Goal: Browse casually

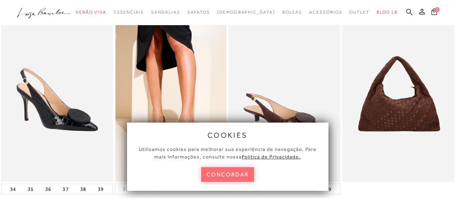
click at [227, 177] on button "concordar" at bounding box center [227, 174] width 53 height 15
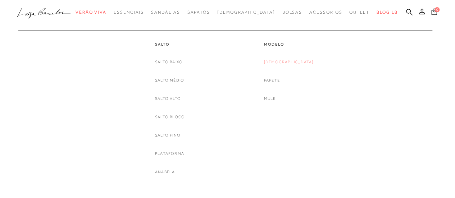
click at [290, 62] on link "[DEMOGRAPHIC_DATA]" at bounding box center [289, 62] width 50 height 8
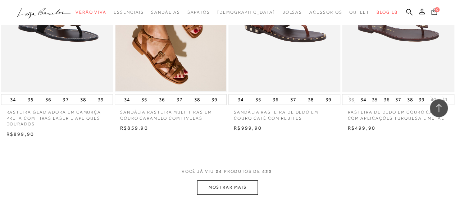
scroll to position [1223, 0]
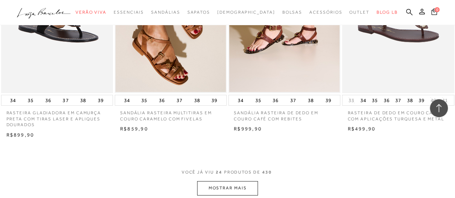
click at [237, 186] on button "MOSTRAR MAIS" at bounding box center [227, 188] width 60 height 14
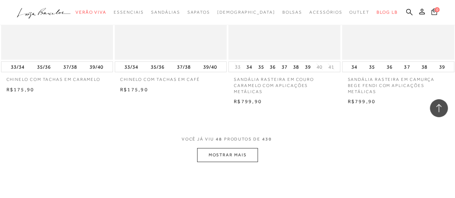
scroll to position [2625, 0]
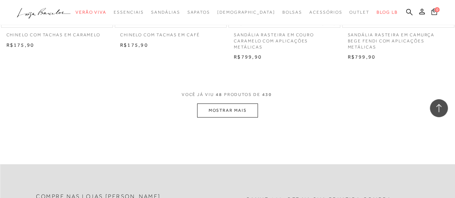
click at [233, 110] on button "MOSTRAR MAIS" at bounding box center [227, 111] width 60 height 14
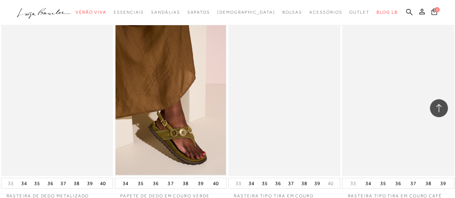
scroll to position [3884, 0]
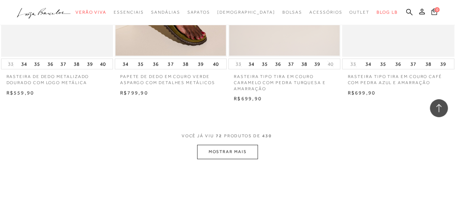
click at [236, 146] on button "MOSTRAR MAIS" at bounding box center [227, 152] width 60 height 14
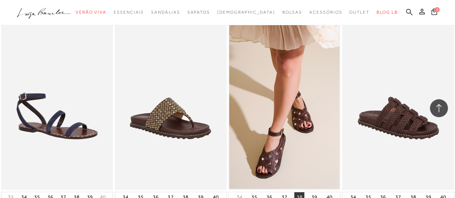
scroll to position [5178, 0]
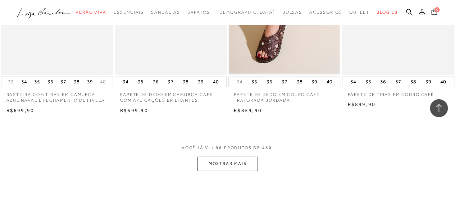
click at [237, 159] on button "MOSTRAR MAIS" at bounding box center [227, 164] width 60 height 14
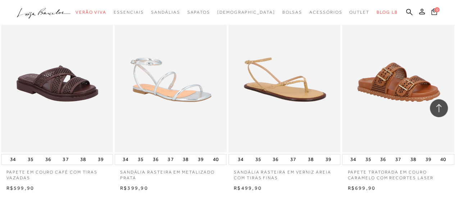
scroll to position [6473, 0]
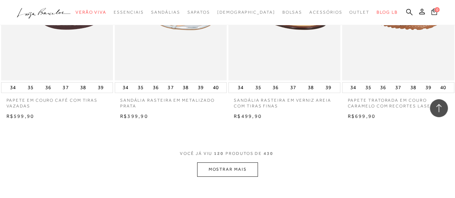
click at [236, 163] on button "MOSTRAR MAIS" at bounding box center [227, 170] width 60 height 14
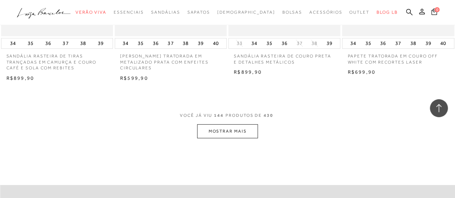
scroll to position [7839, 0]
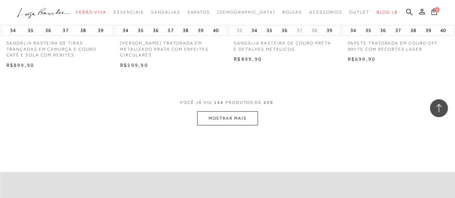
click at [220, 111] on button "MOSTRAR MAIS" at bounding box center [227, 118] width 60 height 14
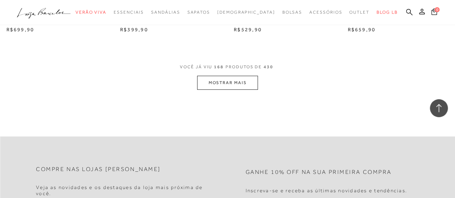
scroll to position [9205, 0]
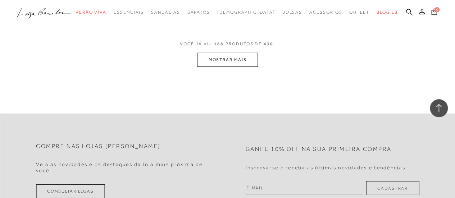
click at [217, 53] on button "MOSTRAR MAIS" at bounding box center [227, 60] width 60 height 14
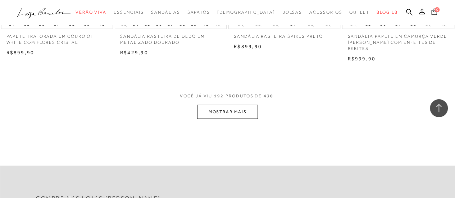
scroll to position [10464, 0]
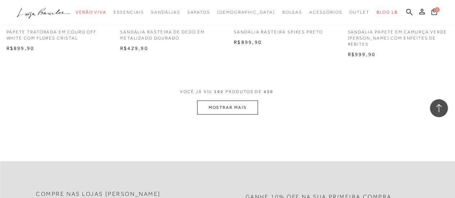
click at [229, 101] on button "MOSTRAR MAIS" at bounding box center [227, 108] width 60 height 14
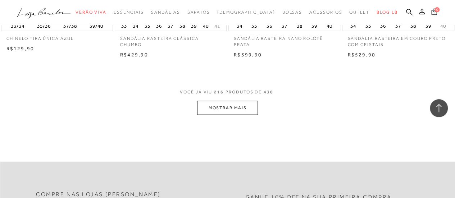
scroll to position [11758, 0]
click at [235, 100] on button "MOSTRAR MAIS" at bounding box center [227, 107] width 60 height 14
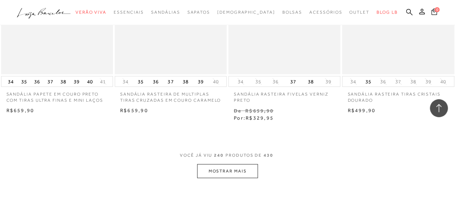
scroll to position [13017, 0]
click at [235, 163] on button "MOSTRAR MAIS" at bounding box center [227, 170] width 60 height 14
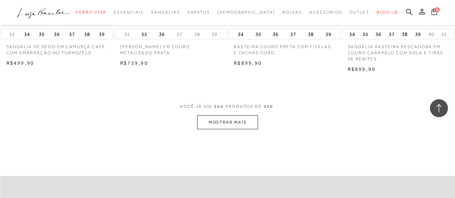
scroll to position [14383, 0]
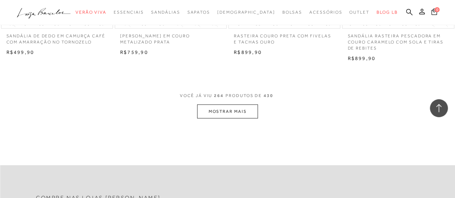
click at [237, 105] on button "MOSTRAR MAIS" at bounding box center [227, 112] width 60 height 14
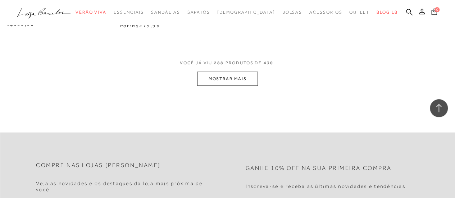
scroll to position [15750, 0]
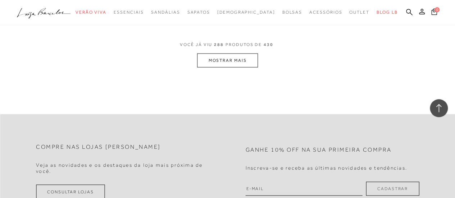
click at [236, 54] on button "MOSTRAR MAIS" at bounding box center [227, 61] width 60 height 14
click at [224, 54] on button "MOSTRAR MAIS" at bounding box center [227, 61] width 60 height 14
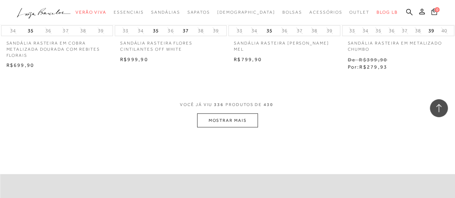
scroll to position [18296, 0]
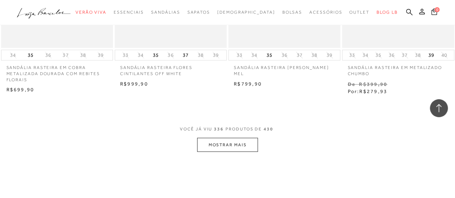
click at [229, 138] on button "MOSTRAR MAIS" at bounding box center [227, 145] width 60 height 14
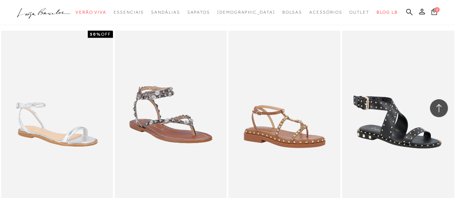
scroll to position [19591, 0]
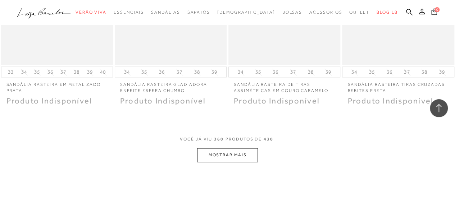
click at [230, 148] on button "MOSTRAR MAIS" at bounding box center [227, 155] width 60 height 14
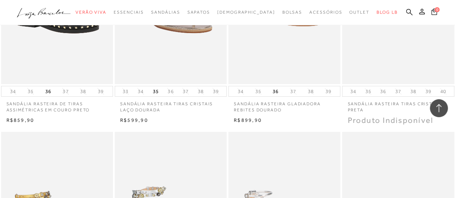
scroll to position [18836, 0]
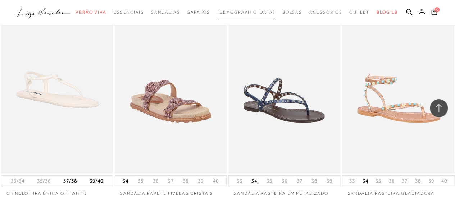
click at [241, 13] on span "[DEMOGRAPHIC_DATA]" at bounding box center [246, 12] width 58 height 5
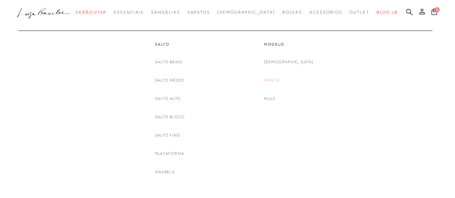
click at [280, 79] on link "Papete" at bounding box center [272, 81] width 16 height 8
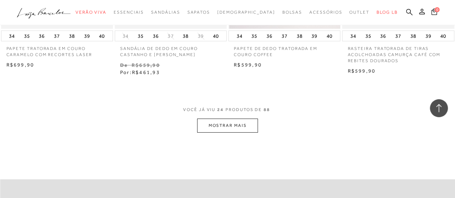
scroll to position [1295, 0]
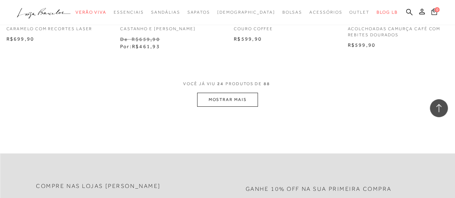
click at [222, 100] on button "MOSTRAR MAIS" at bounding box center [227, 100] width 60 height 14
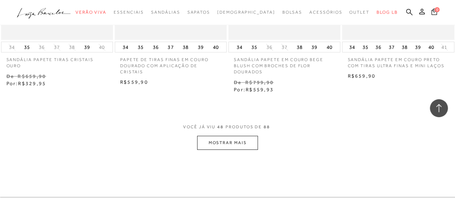
scroll to position [2589, 0]
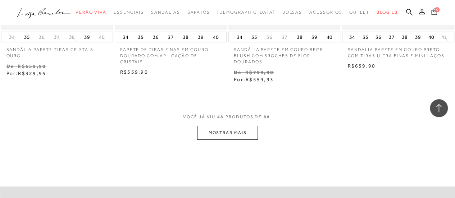
click at [235, 127] on button "MOSTRAR MAIS" at bounding box center [227, 133] width 60 height 14
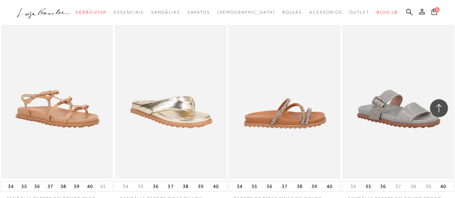
scroll to position [2733, 0]
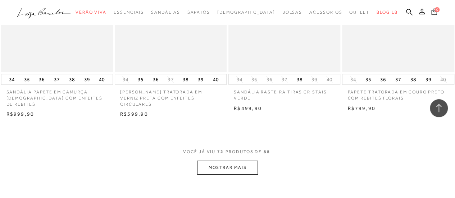
scroll to position [3919, 0]
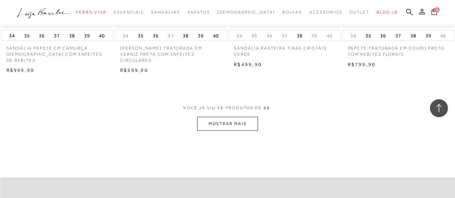
click at [223, 117] on button "MOSTRAR MAIS" at bounding box center [227, 124] width 60 height 14
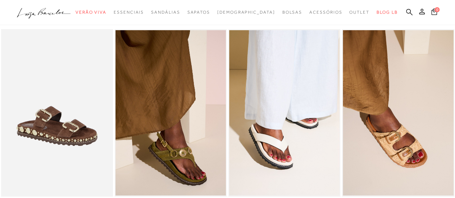
scroll to position [0, 0]
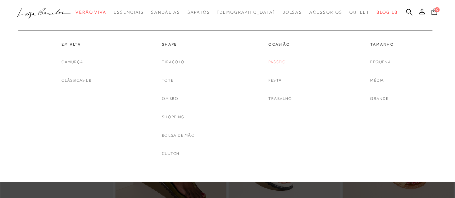
click at [275, 63] on link "Passeio" at bounding box center [277, 62] width 18 height 8
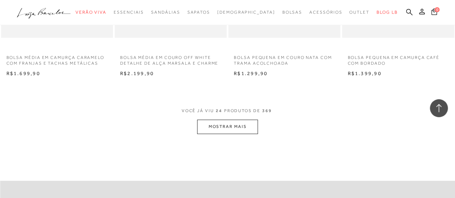
scroll to position [1295, 0]
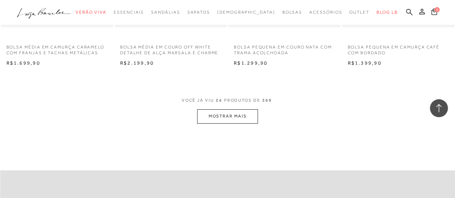
click at [234, 118] on button "MOSTRAR MAIS" at bounding box center [227, 116] width 60 height 14
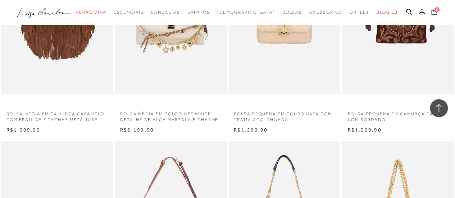
scroll to position [1079, 0]
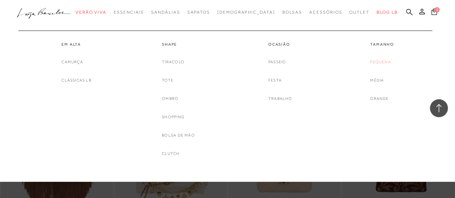
click at [378, 61] on link "Pequena" at bounding box center [380, 62] width 20 height 8
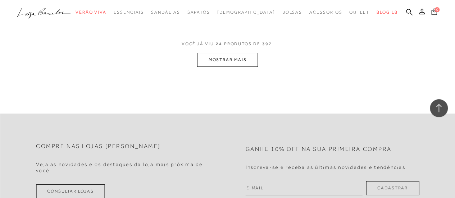
scroll to position [1295, 0]
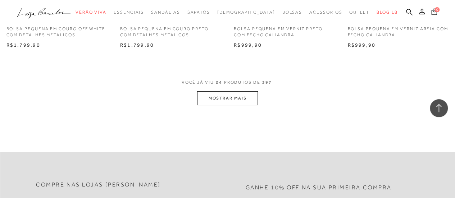
click at [225, 97] on button "MOSTRAR MAIS" at bounding box center [227, 98] width 60 height 14
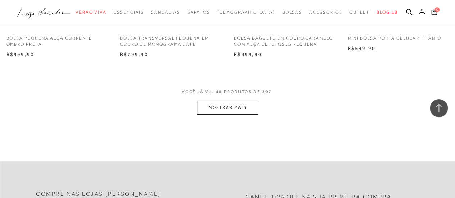
scroll to position [2589, 0]
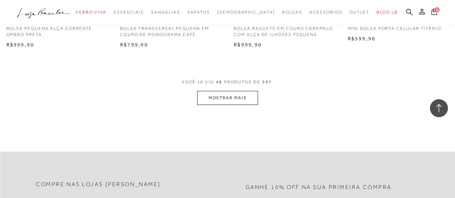
click at [227, 97] on button "MOSTRAR MAIS" at bounding box center [227, 98] width 60 height 14
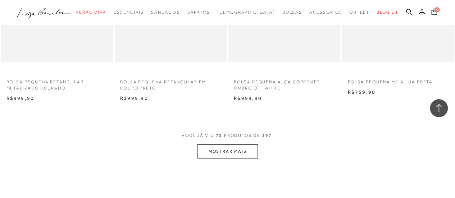
scroll to position [3848, 0]
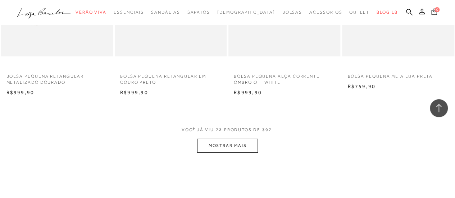
click at [231, 147] on button "MOSTRAR MAIS" at bounding box center [227, 146] width 60 height 14
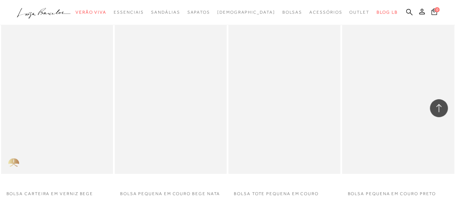
scroll to position [5142, 0]
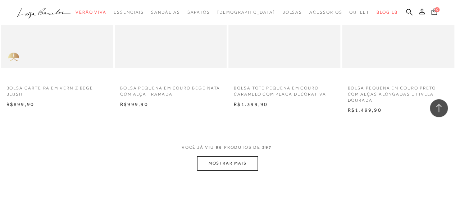
click at [227, 163] on button "MOSTRAR MAIS" at bounding box center [227, 163] width 60 height 14
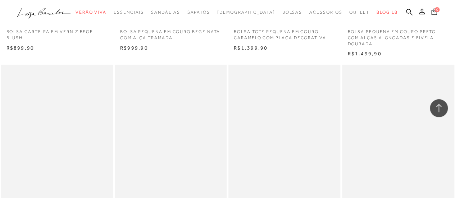
scroll to position [5286, 0]
